Goal: Transaction & Acquisition: Book appointment/travel/reservation

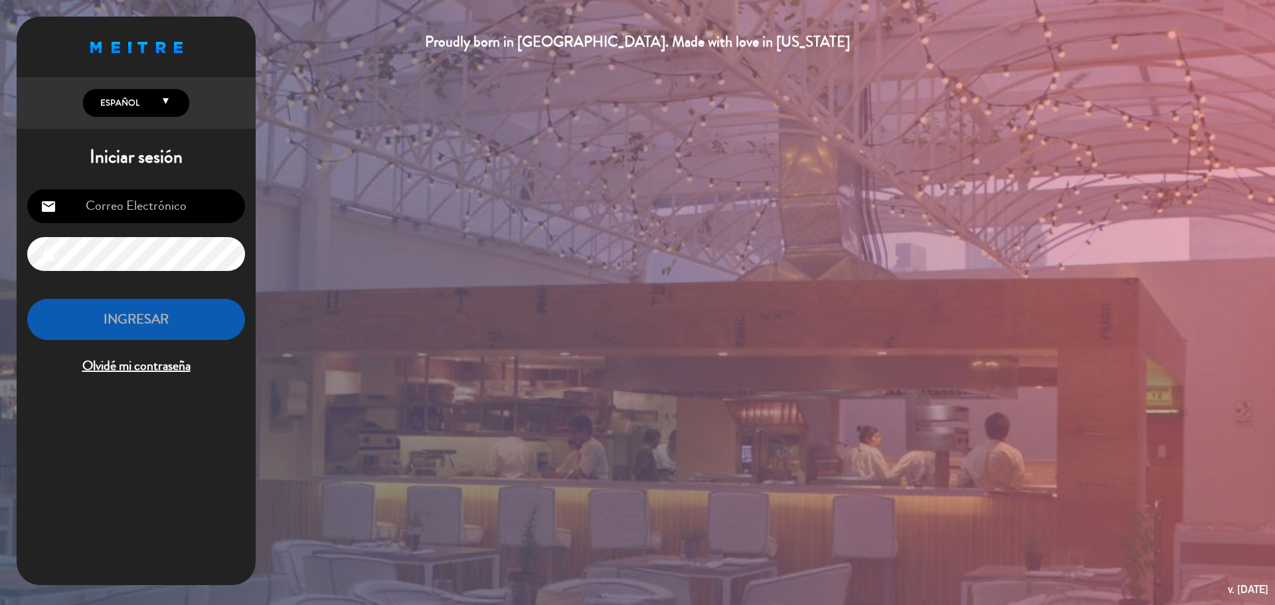
click at [120, 204] on input "email" at bounding box center [136, 206] width 218 height 34
type input "[EMAIL_ADDRESS][DOMAIN_NAME]"
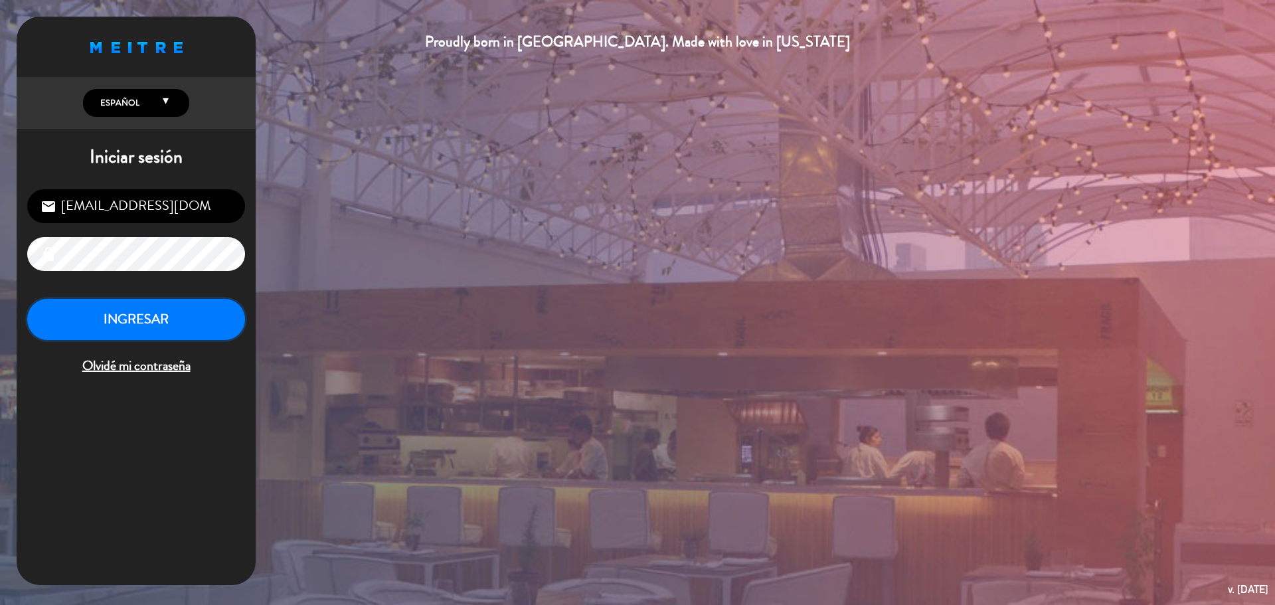
click at [126, 319] on button "INGRESAR" at bounding box center [136, 320] width 218 height 42
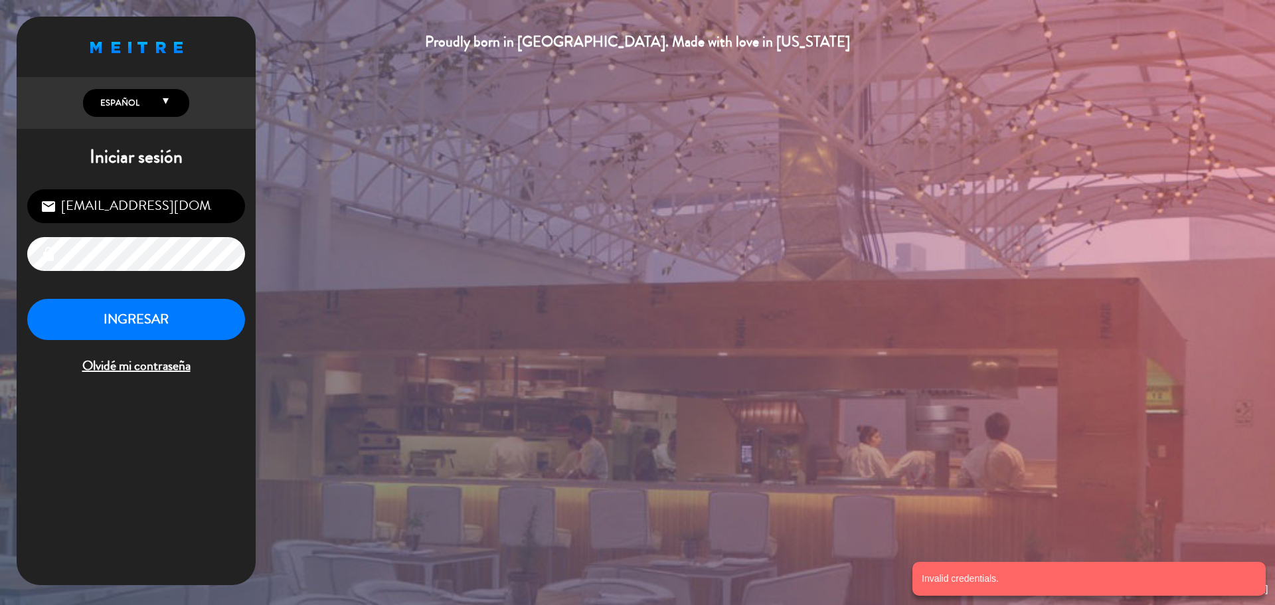
click at [0, 234] on div "Proudly born in [GEOGRAPHIC_DATA]. Made with love in [US_STATE] English Español…" at bounding box center [637, 302] width 1275 height 605
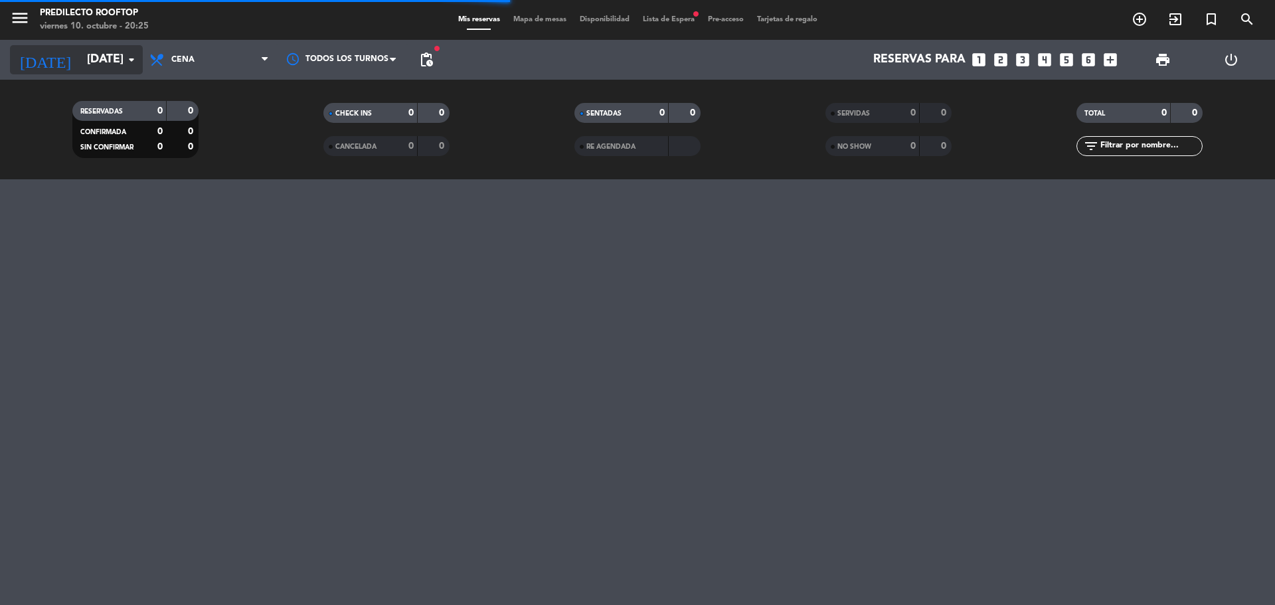
click at [112, 54] on input "[DATE]" at bounding box center [157, 59] width 154 height 27
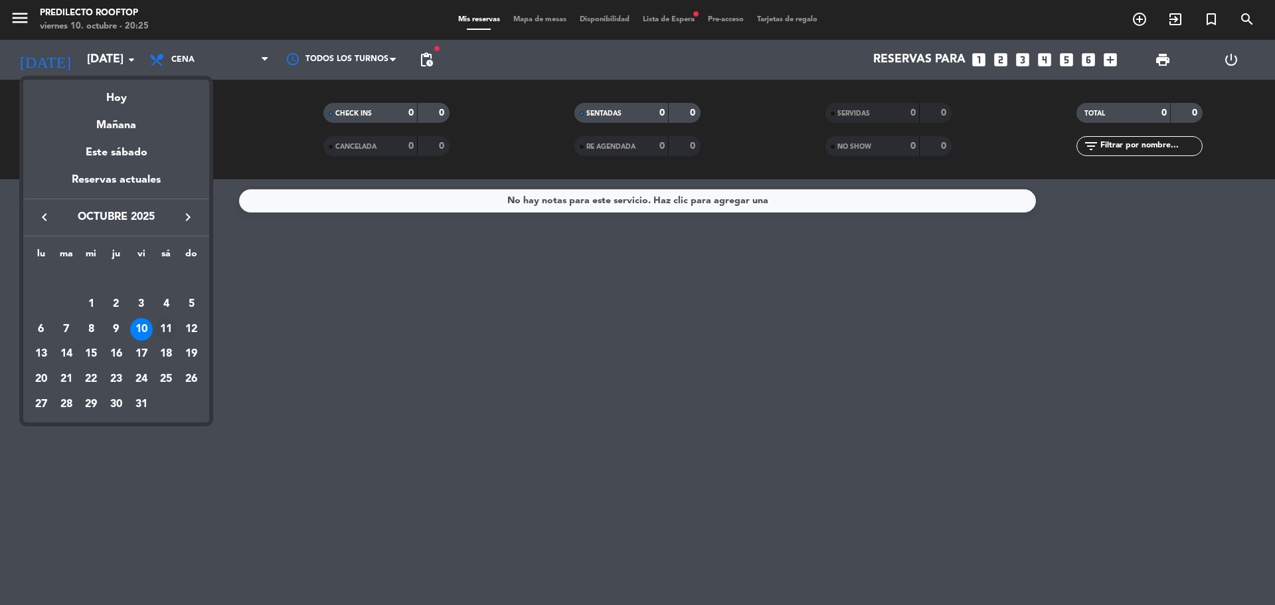
click at [160, 329] on div "11" at bounding box center [166, 329] width 23 height 23
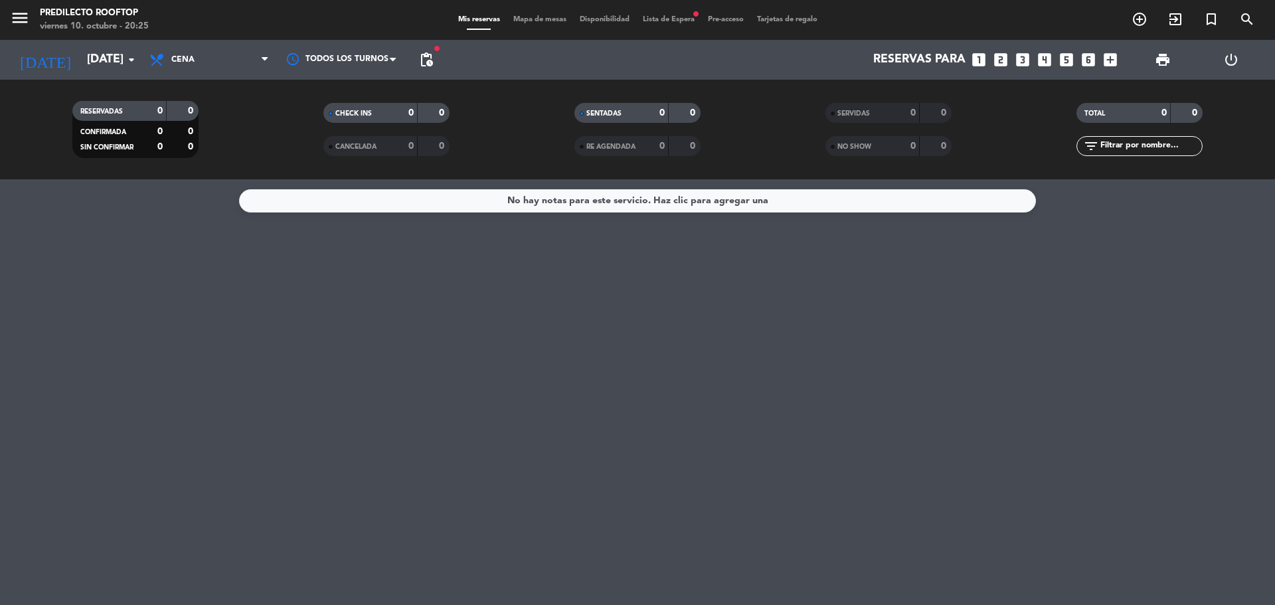
type input "[DATE]"
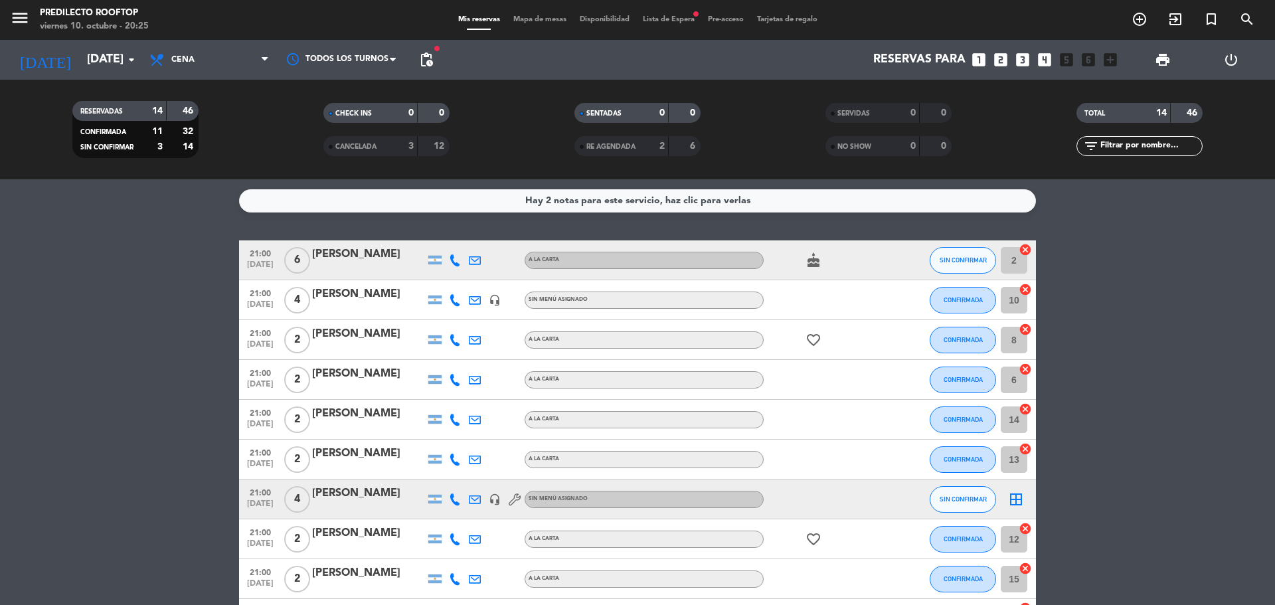
click at [632, 206] on div "Hay 2 notas para este servicio, haz clic para verlas" at bounding box center [637, 200] width 225 height 15
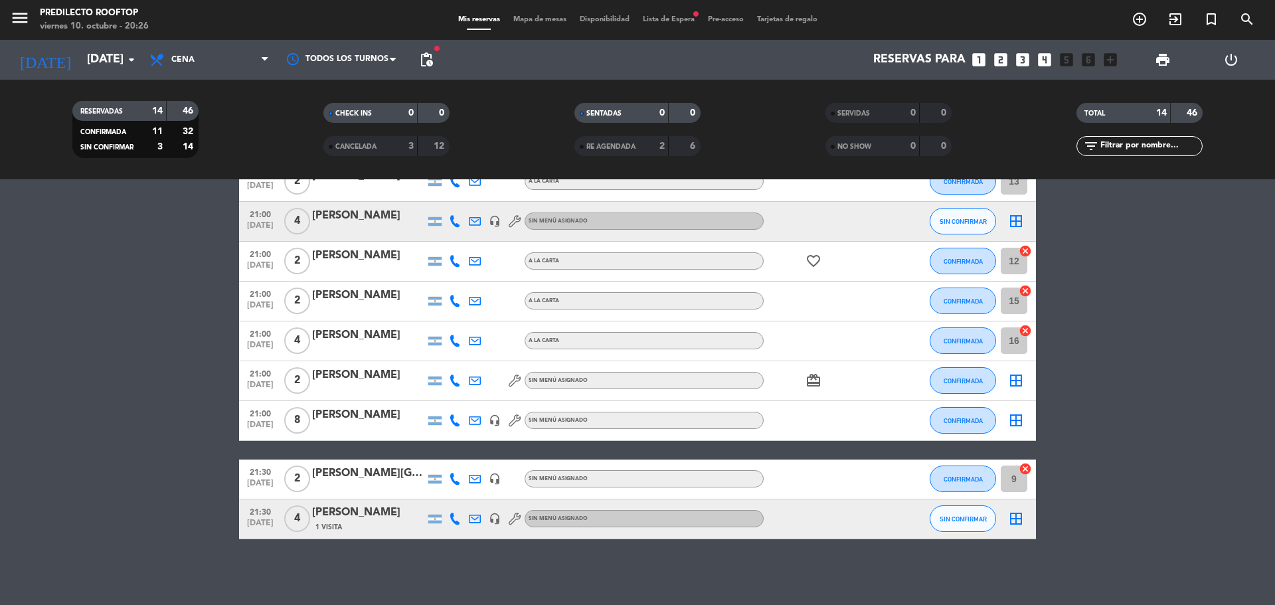
scroll to position [434, 0]
click at [243, 49] on span "Cena" at bounding box center [209, 59] width 133 height 29
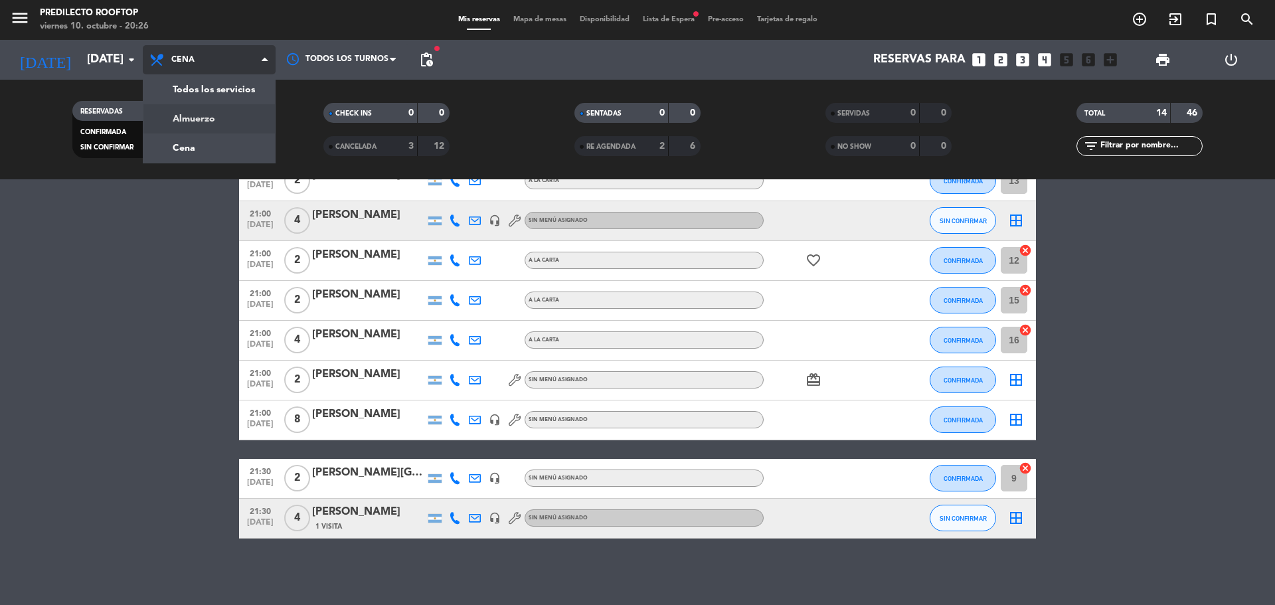
click at [244, 124] on div "menu Predilecto Rooftop [DATE] 10. octubre - 20:26 Mis reservas Mapa de mesas D…" at bounding box center [637, 89] width 1275 height 179
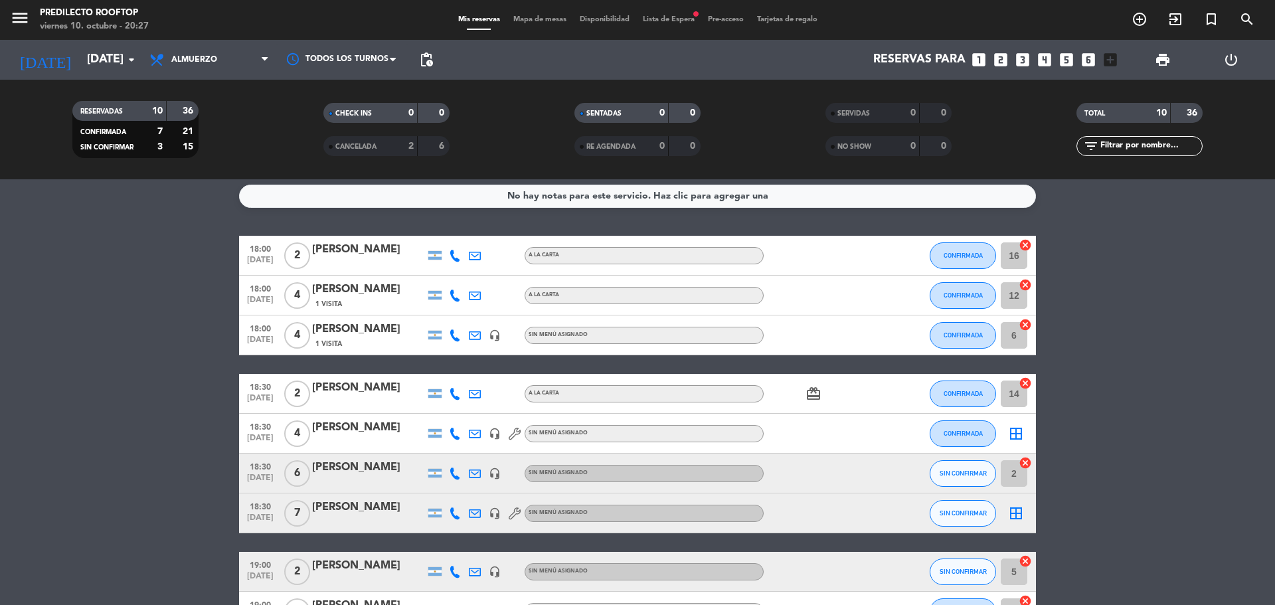
scroll to position [0, 0]
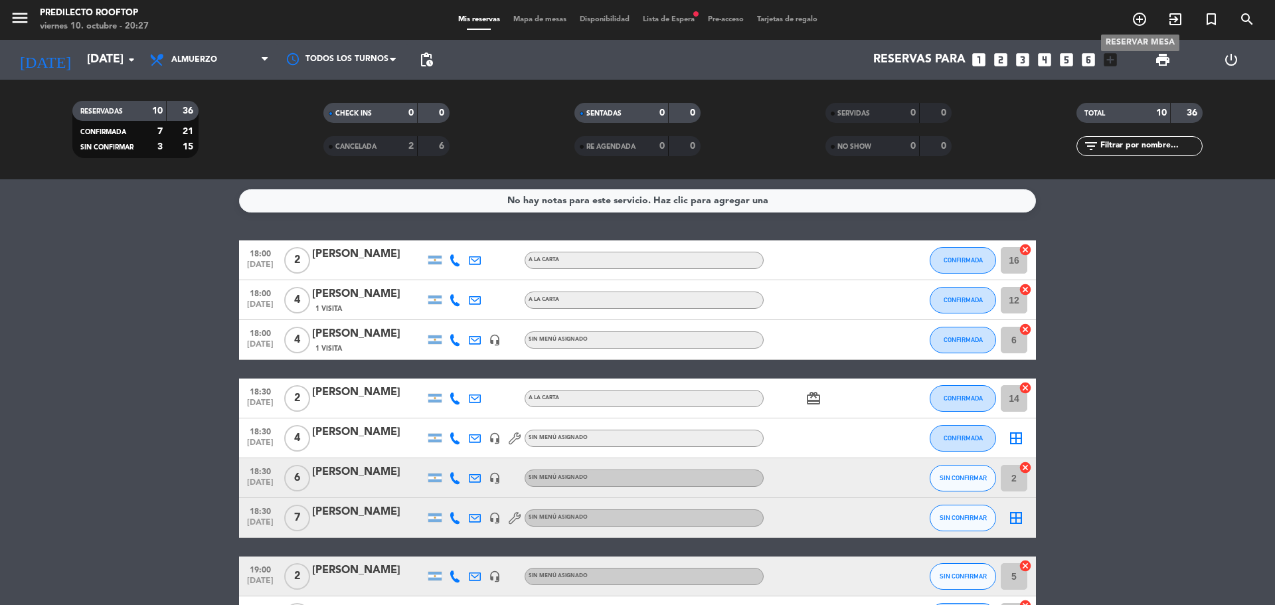
click at [1145, 17] on icon "add_circle_outline" at bounding box center [1140, 19] width 16 height 16
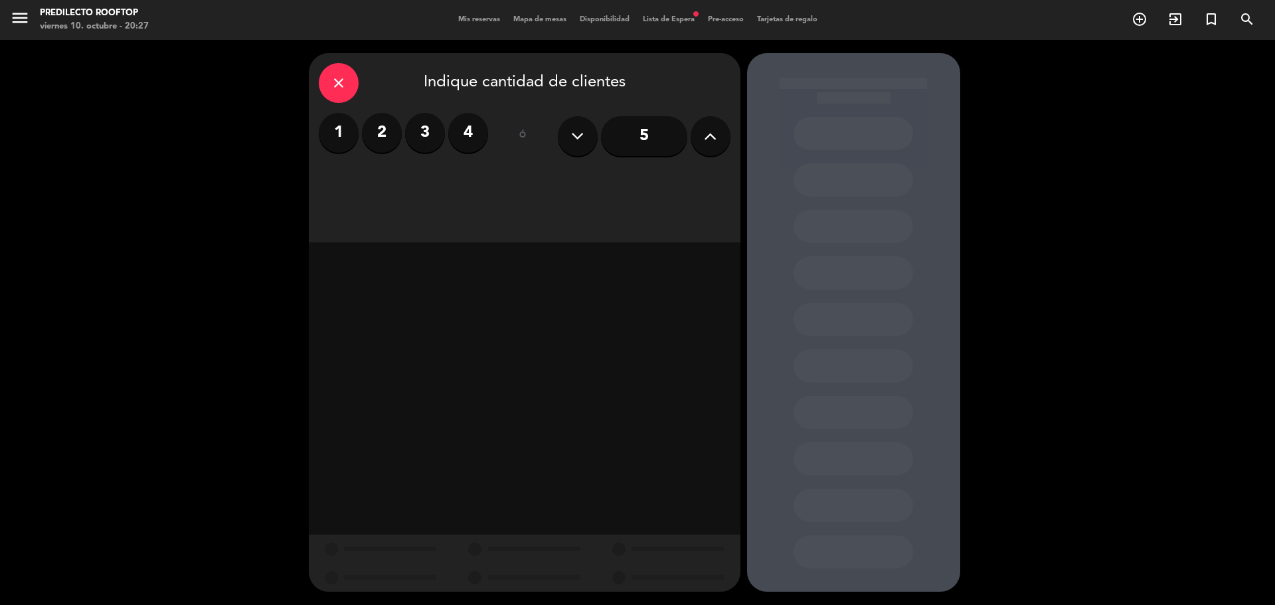
click at [465, 133] on label "4" at bounding box center [468, 133] width 40 height 40
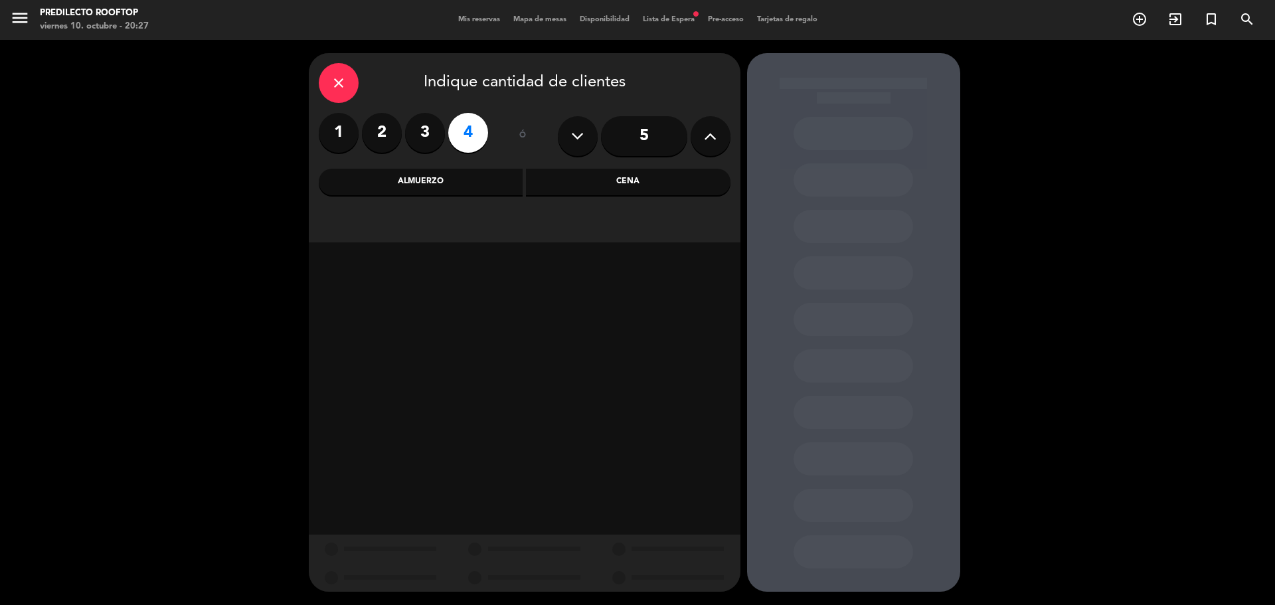
click at [389, 172] on div "Almuerzo" at bounding box center [421, 182] width 205 height 27
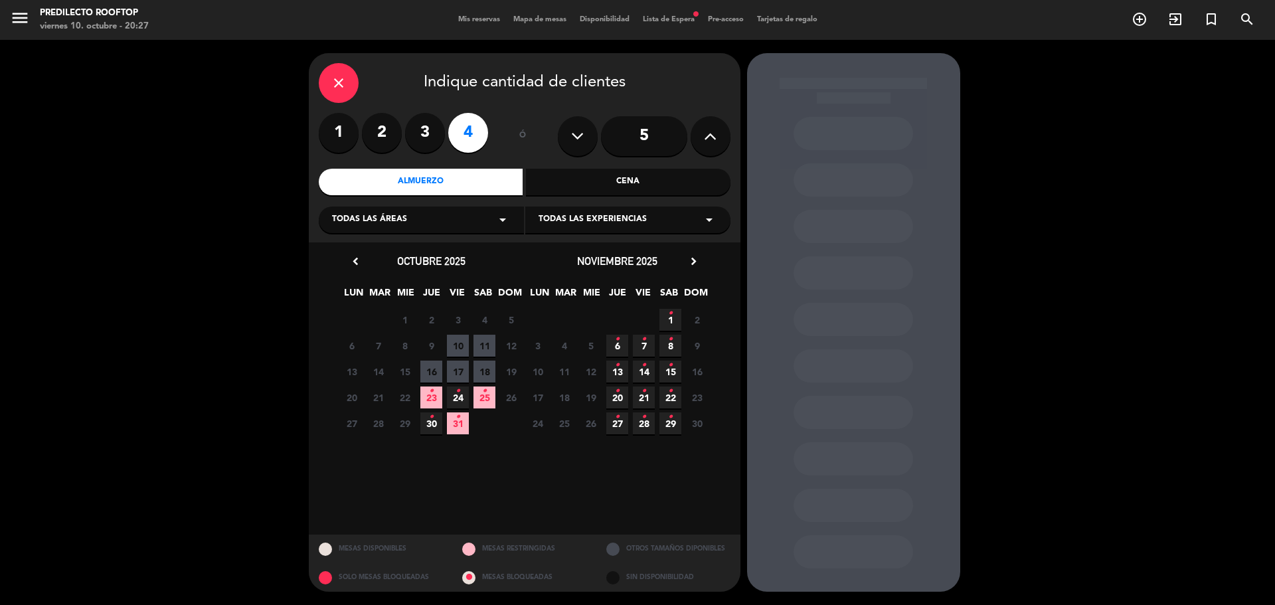
click at [484, 350] on span "11" at bounding box center [485, 346] width 22 height 22
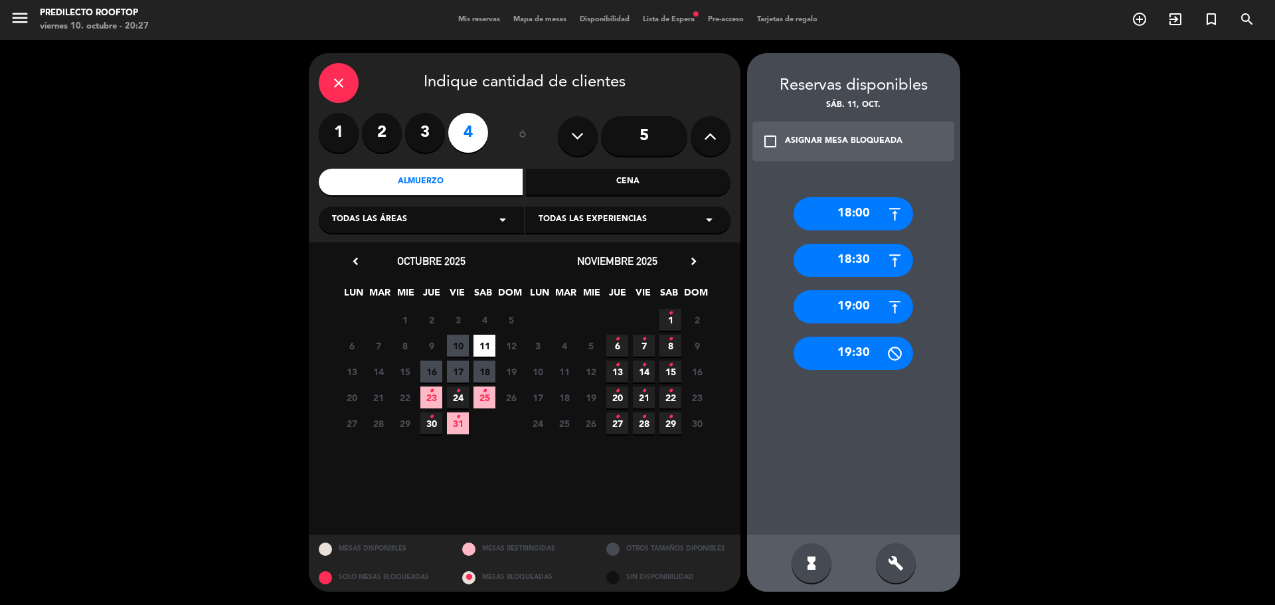
click at [851, 262] on div "18:30" at bounding box center [854, 260] width 120 height 33
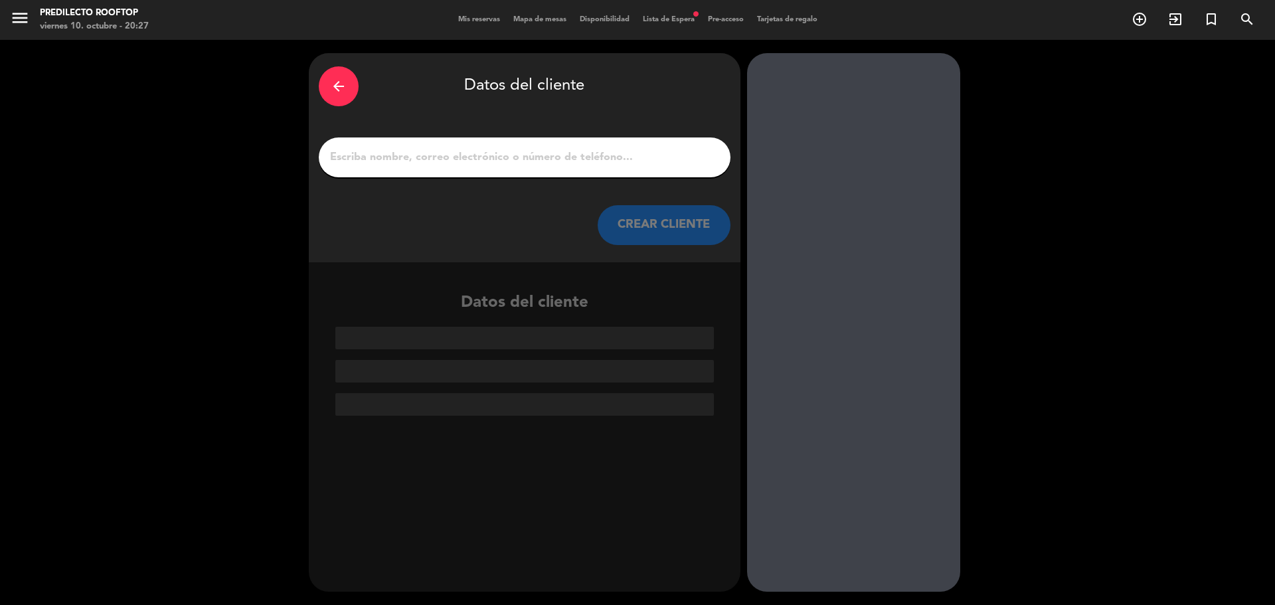
click at [592, 163] on input "1" at bounding box center [525, 157] width 392 height 19
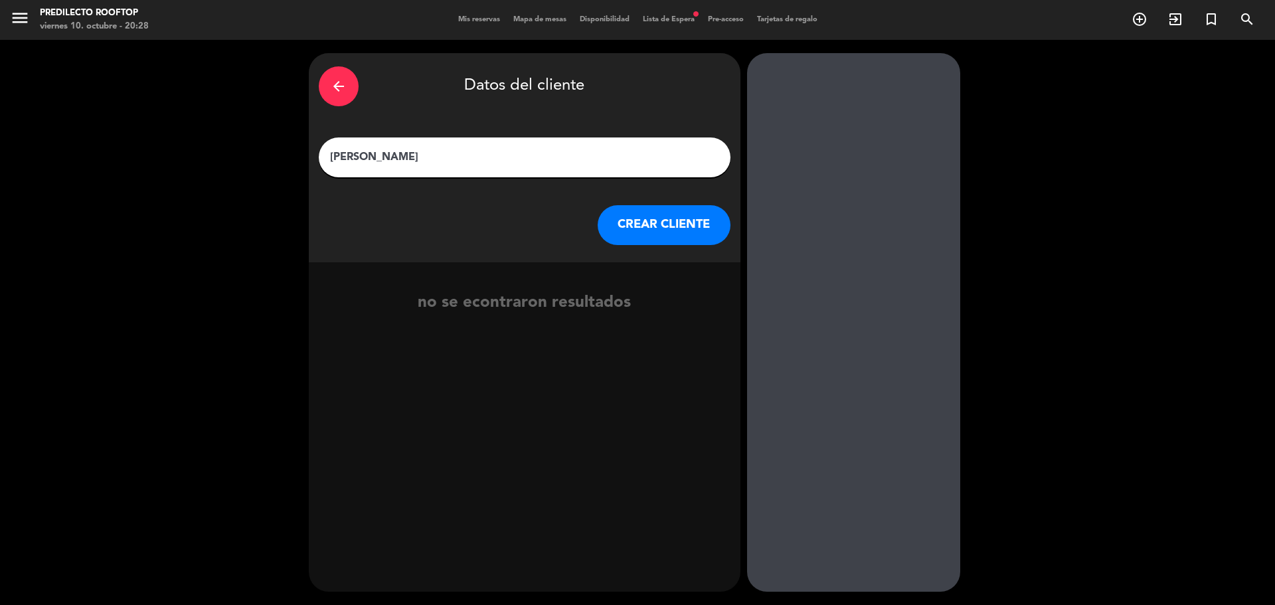
type input "[PERSON_NAME]"
click at [623, 229] on button "CREAR CLIENTE" at bounding box center [664, 225] width 133 height 40
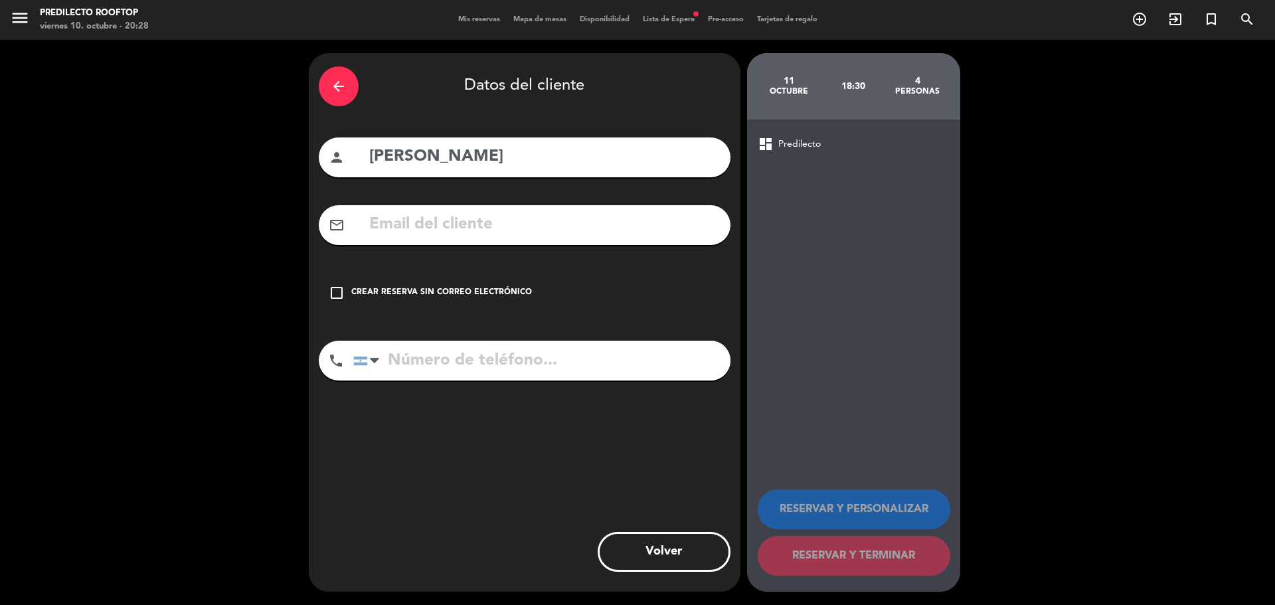
click at [400, 223] on input "text" at bounding box center [544, 224] width 353 height 27
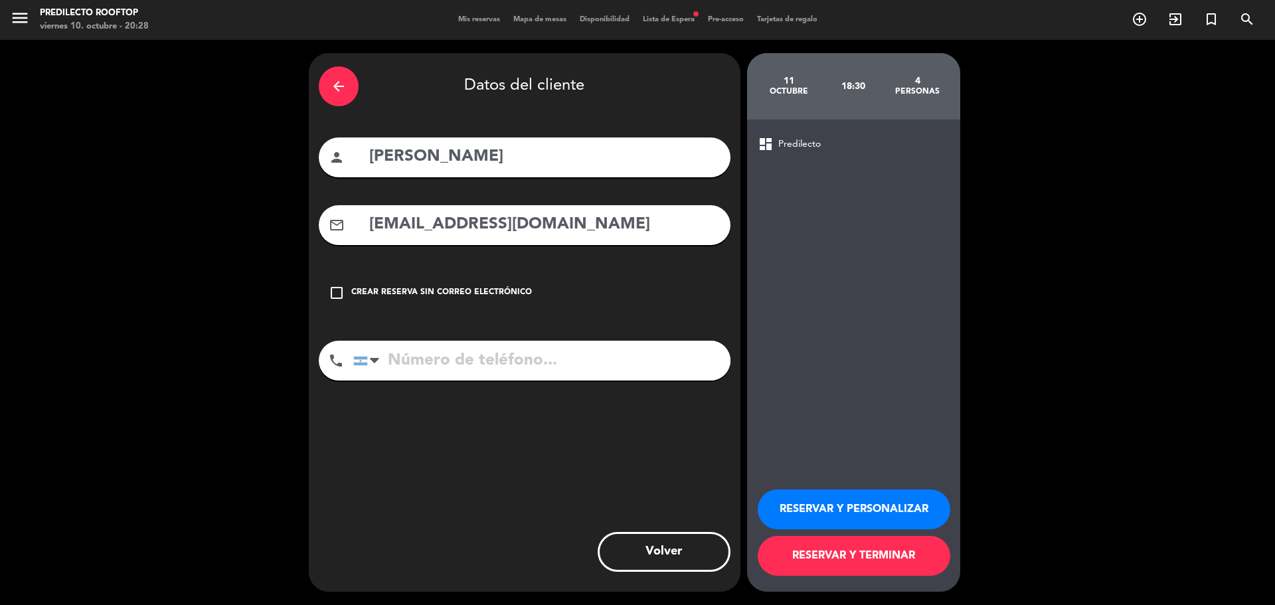
type input "[EMAIL_ADDRESS][DOMAIN_NAME]"
click at [582, 375] on input "tel" at bounding box center [541, 361] width 377 height 40
type input "3764692716"
click at [828, 558] on button "RESERVAR Y TERMINAR" at bounding box center [854, 556] width 193 height 40
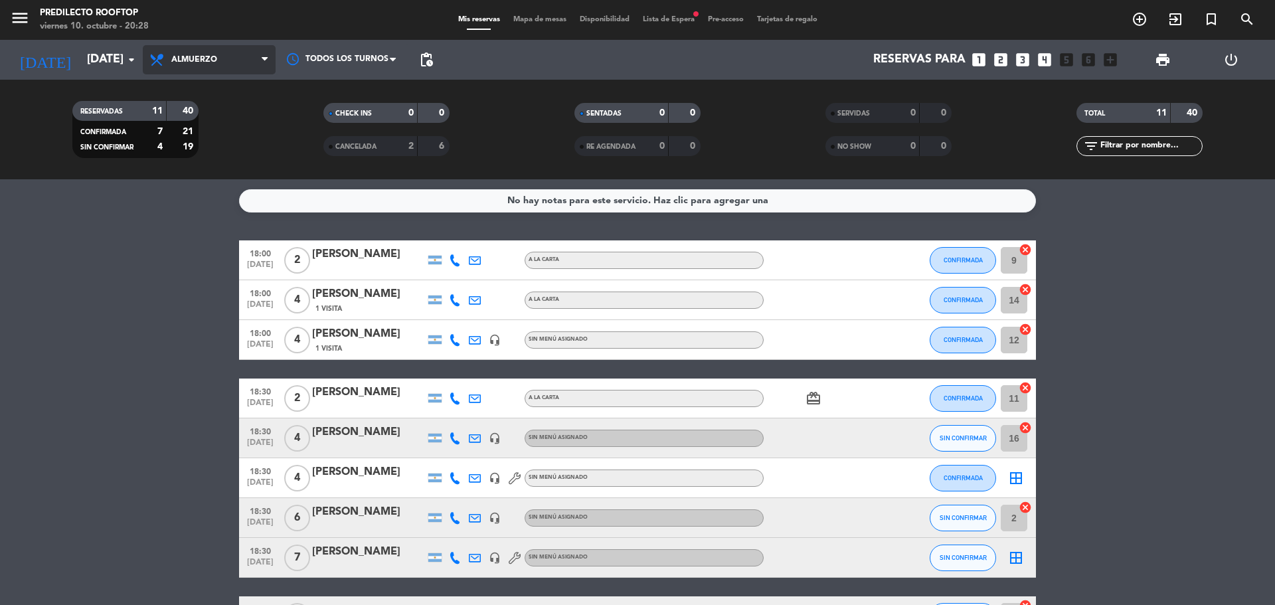
click at [184, 65] on span "Almuerzo" at bounding box center [209, 59] width 133 height 29
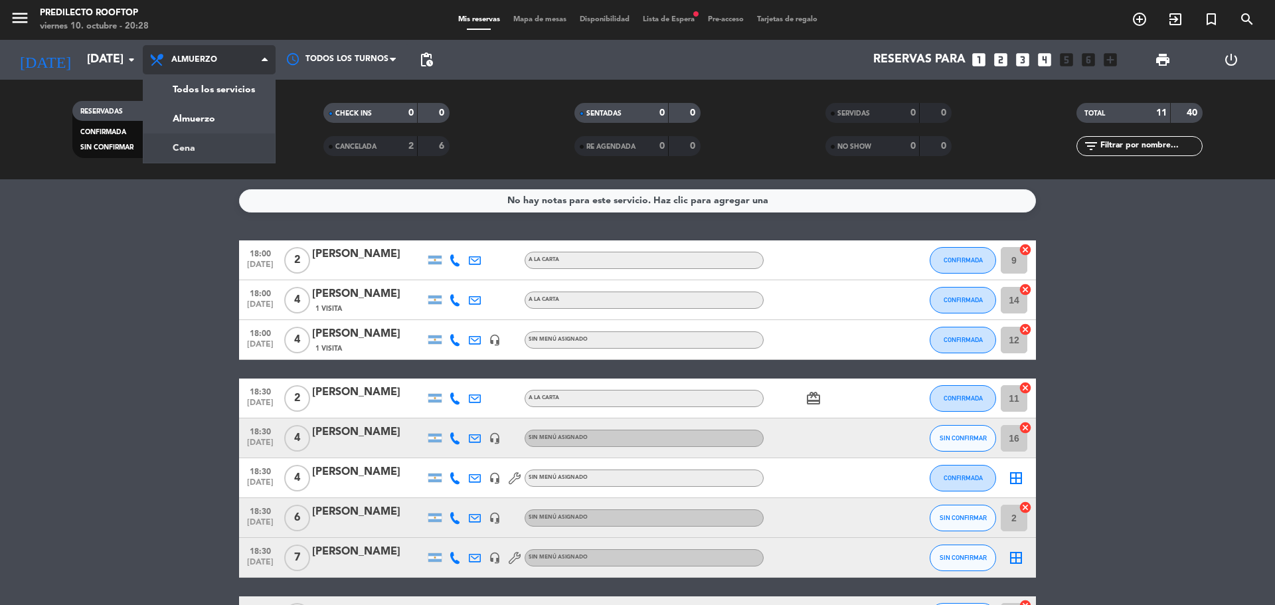
click at [244, 142] on div "menu Predilecto Rooftop [DATE] 10. octubre - 20:28 Mis reservas Mapa de mesas D…" at bounding box center [637, 89] width 1275 height 179
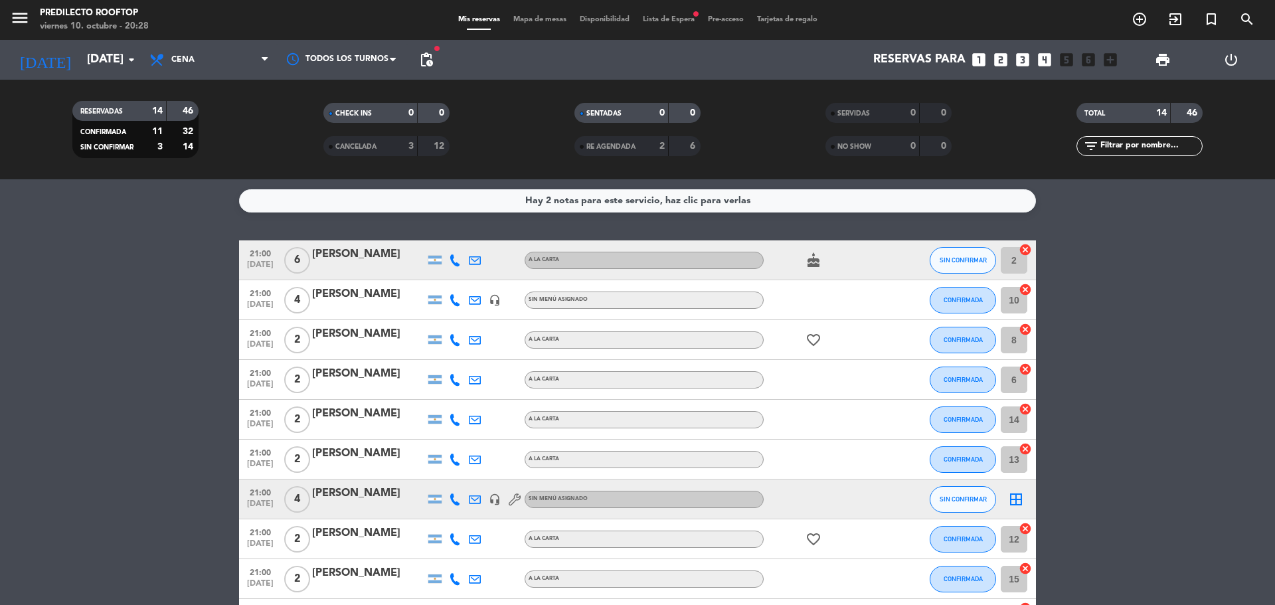
click at [505, 202] on div "Hay 2 notas para este servicio, haz clic para verlas" at bounding box center [637, 200] width 797 height 23
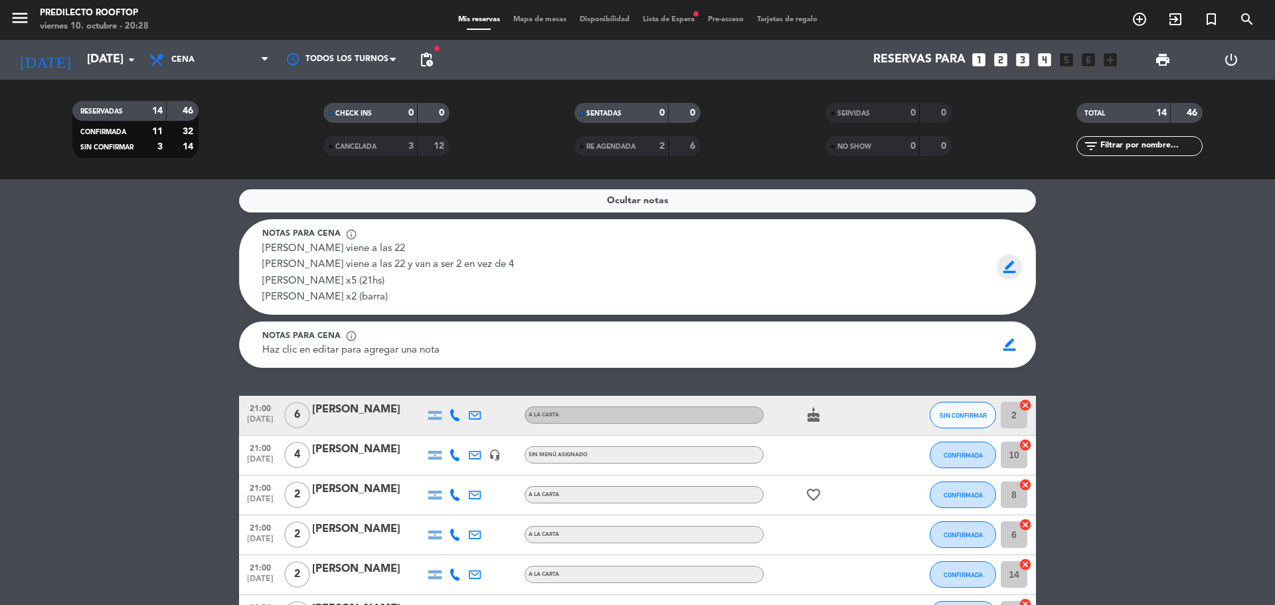
click at [1006, 274] on span "border_color" at bounding box center [1010, 266] width 26 height 25
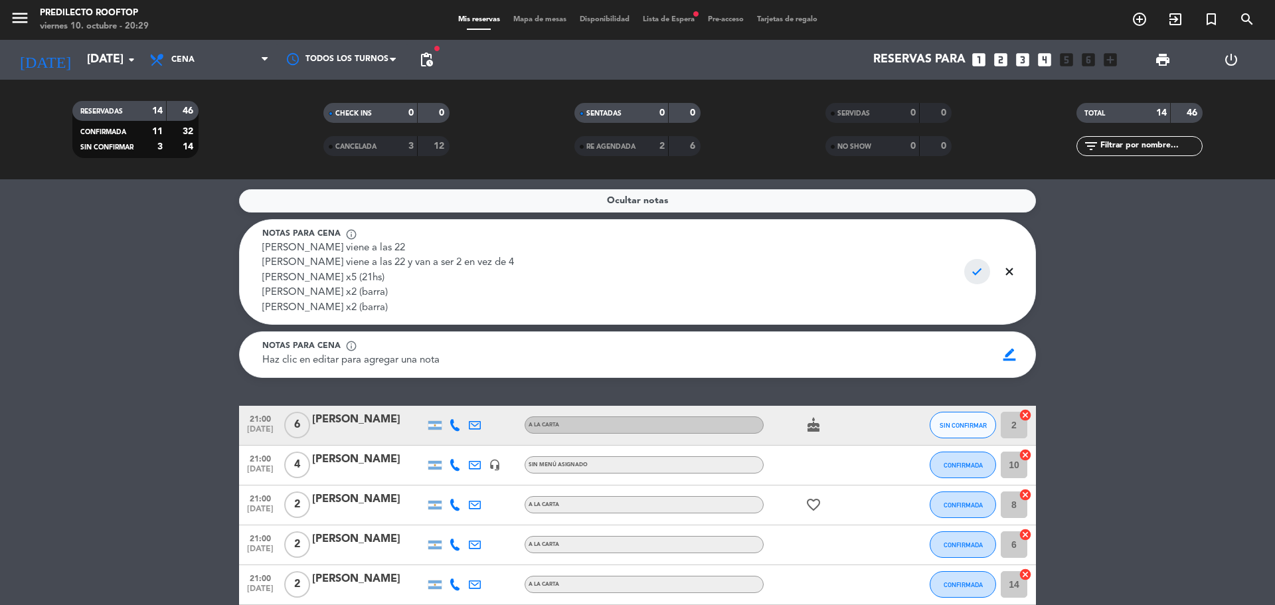
type textarea "[PERSON_NAME] viene a las 22 [PERSON_NAME] viene a las 22 y van a ser 2 en vez …"
click at [980, 274] on span "check" at bounding box center [978, 271] width 26 height 25
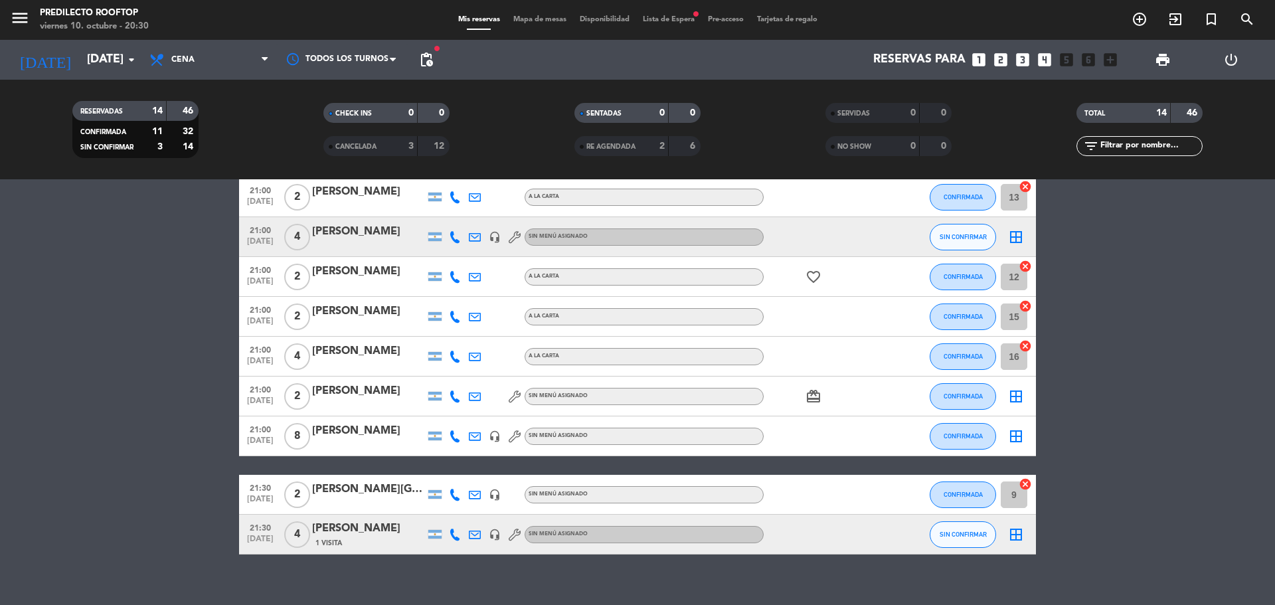
scroll to position [450, 0]
